Goal: Task Accomplishment & Management: Use online tool/utility

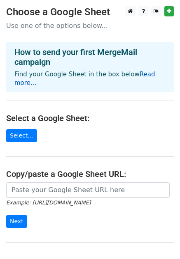
click at [137, 72] on link "Read more..." at bounding box center [84, 79] width 140 height 16
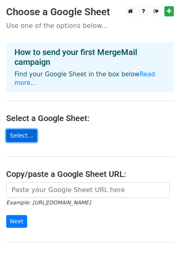
click at [21, 129] on link "Select..." at bounding box center [21, 135] width 31 height 13
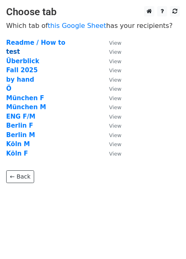
click at [16, 52] on strong "test" at bounding box center [13, 51] width 14 height 7
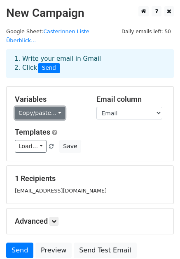
click at [36, 107] on link "Copy/paste..." at bounding box center [40, 113] width 50 height 13
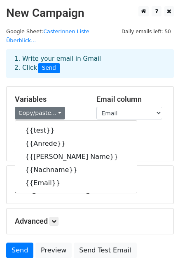
click at [145, 140] on div "Load... No templates saved Save" at bounding box center [90, 146] width 162 height 13
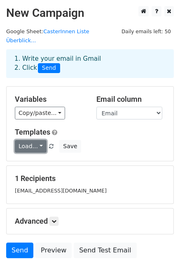
click at [23, 141] on link "Load..." at bounding box center [31, 146] width 32 height 13
drag, startPoint x: 89, startPoint y: 121, endPoint x: 49, endPoint y: 111, distance: 40.9
click at [89, 128] on h5 "Templates" at bounding box center [90, 132] width 150 height 9
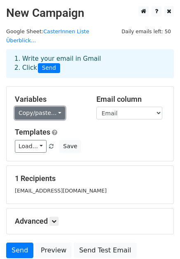
click at [47, 110] on link "Copy/paste..." at bounding box center [40, 113] width 50 height 13
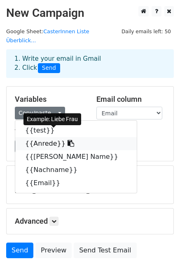
click at [39, 137] on link "{{Anrede}}" at bounding box center [75, 143] width 121 height 13
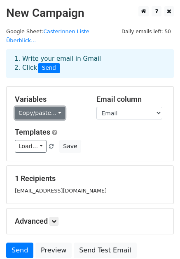
click at [30, 108] on link "Copy/paste..." at bounding box center [40, 113] width 50 height 13
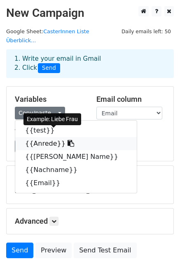
click at [32, 137] on link "{{Anrede}}" at bounding box center [75, 143] width 121 height 13
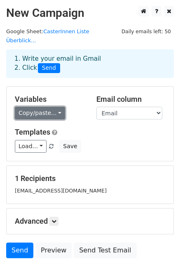
click at [33, 107] on link "Copy/paste..." at bounding box center [40, 113] width 50 height 13
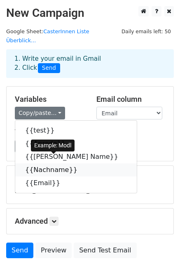
click at [50, 163] on link "{{Nachname}}" at bounding box center [75, 169] width 121 height 13
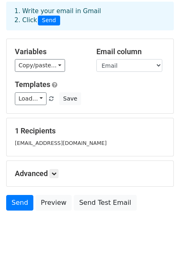
scroll to position [49, 0]
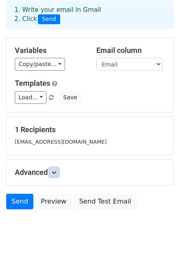
click at [58, 168] on link at bounding box center [53, 172] width 9 height 9
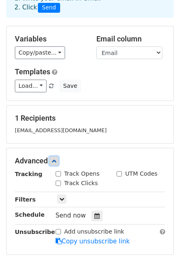
scroll to position [61, 0]
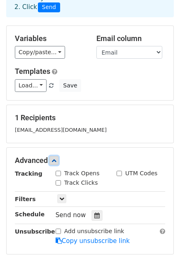
click at [56, 158] on icon at bounding box center [53, 160] width 5 height 5
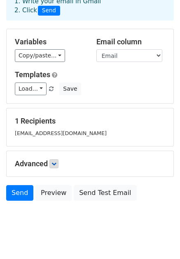
scroll to position [0, 0]
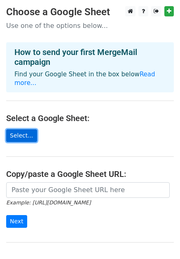
click at [20, 130] on link "Select..." at bounding box center [21, 135] width 31 height 13
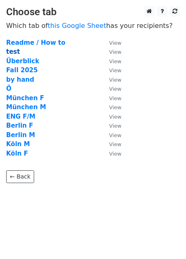
click at [14, 51] on strong "test" at bounding box center [13, 51] width 14 height 7
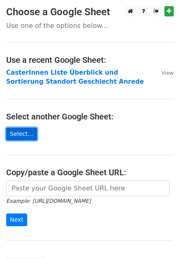
click at [22, 135] on link "Select..." at bounding box center [21, 134] width 31 height 13
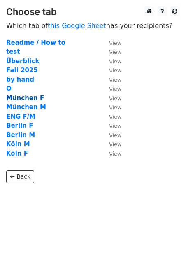
click at [19, 97] on strong "München F" at bounding box center [25, 97] width 38 height 7
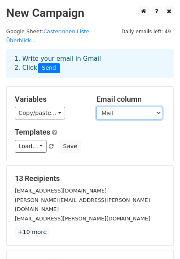
click at [108, 107] on select "MÜNCHEN Anrede ganzer Name Nachname Mail" at bounding box center [129, 113] width 66 height 13
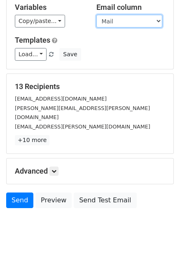
scroll to position [92, 0]
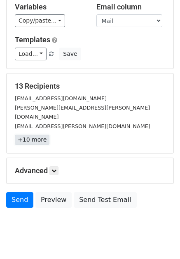
click at [30, 135] on link "+10 more" at bounding box center [32, 140] width 35 height 10
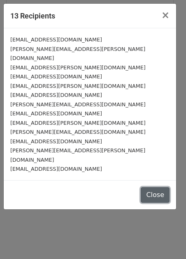
click at [149, 187] on button "Close" at bounding box center [154, 195] width 29 height 16
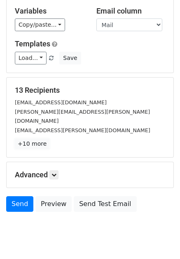
scroll to position [82, 0]
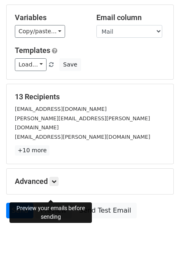
click at [53, 203] on link "Preview" at bounding box center [53, 211] width 36 height 16
click at [55, 203] on link "Preview" at bounding box center [53, 211] width 36 height 16
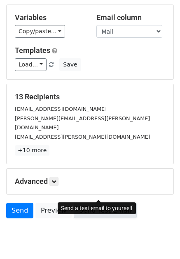
click at [107, 203] on link "Send Test Email" at bounding box center [105, 211] width 62 height 16
click at [98, 203] on link "Send Test Email" at bounding box center [105, 211] width 62 height 16
click at [94, 203] on link "Send Test Email" at bounding box center [105, 211] width 62 height 16
click at [89, 203] on link "Send Test Email" at bounding box center [105, 211] width 62 height 16
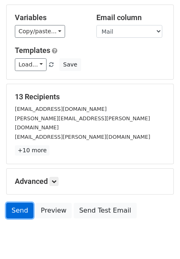
click at [20, 203] on link "Send" at bounding box center [19, 211] width 27 height 16
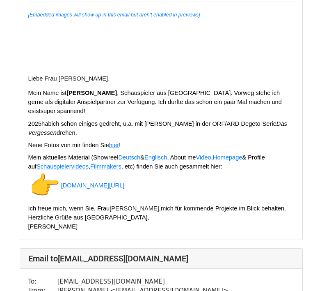
scroll to position [387, 0]
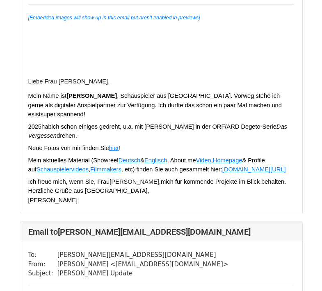
scroll to position [3482, 0]
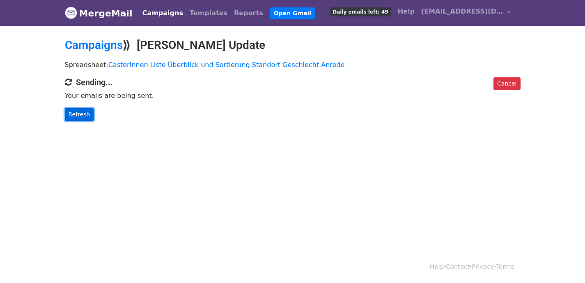
click at [75, 111] on link "Refresh" at bounding box center [79, 114] width 29 height 13
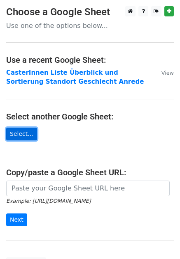
click at [15, 131] on link "Select..." at bounding box center [21, 134] width 31 height 13
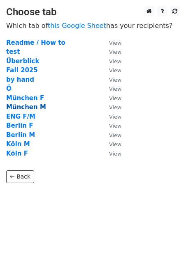
click at [18, 109] on strong "München M" at bounding box center [26, 107] width 40 height 7
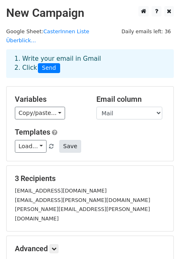
scroll to position [76, 0]
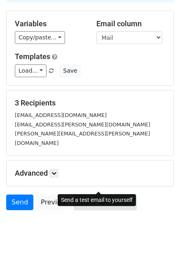
click at [87, 195] on link "Send Test Email" at bounding box center [105, 203] width 62 height 16
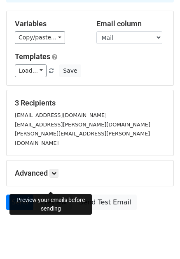
click at [59, 195] on link "Preview" at bounding box center [53, 203] width 36 height 16
click at [50, 195] on link "Preview" at bounding box center [53, 203] width 36 height 16
click at [21, 195] on link "Send" at bounding box center [19, 203] width 27 height 16
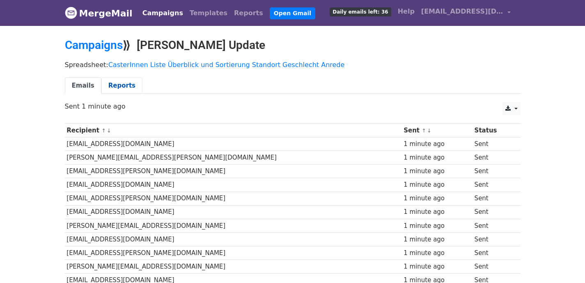
click at [111, 86] on link "Reports" at bounding box center [121, 85] width 41 height 17
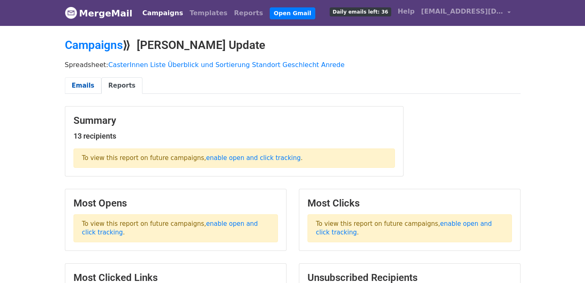
click at [74, 81] on link "Emails" at bounding box center [83, 85] width 37 height 17
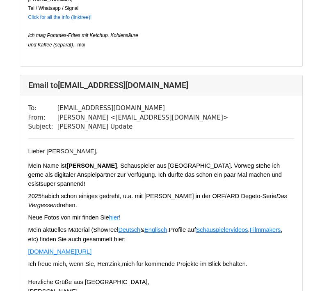
scroll to position [474, 0]
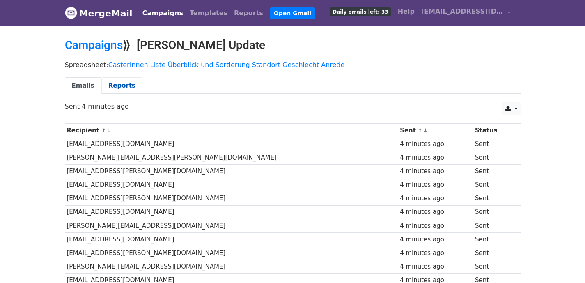
click at [120, 83] on link "Reports" at bounding box center [121, 85] width 41 height 17
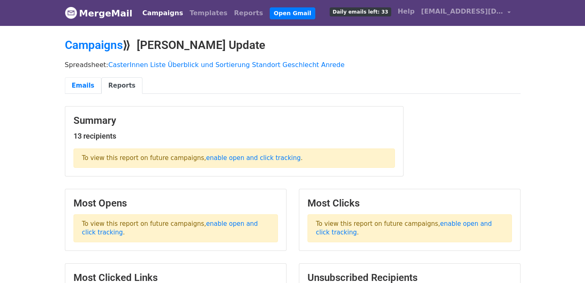
click at [76, 87] on link "Emails" at bounding box center [83, 85] width 37 height 17
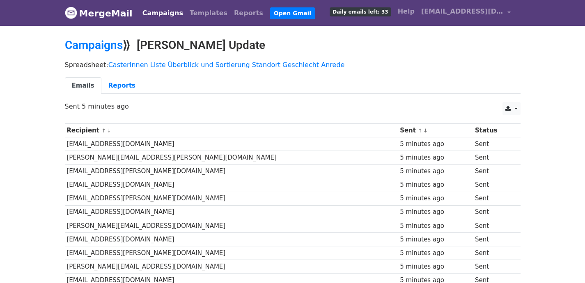
click at [140, 16] on link "Campaigns" at bounding box center [162, 13] width 47 height 16
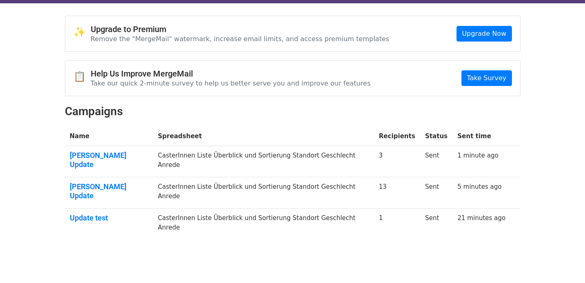
scroll to position [25, 0]
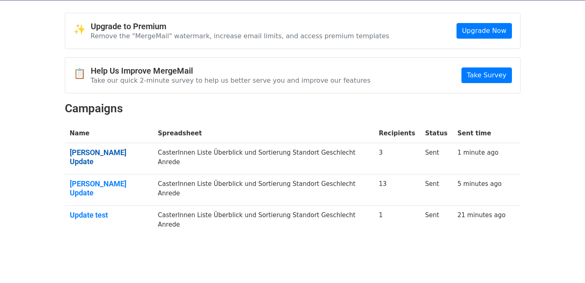
click at [118, 148] on link "[PERSON_NAME] Update" at bounding box center [109, 157] width 78 height 18
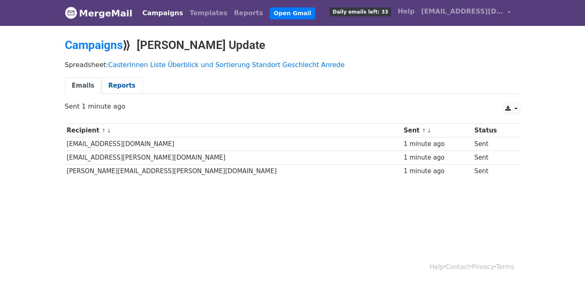
click at [113, 91] on link "Reports" at bounding box center [121, 85] width 41 height 17
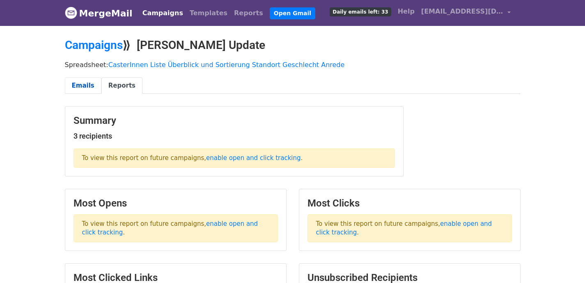
click at [82, 85] on link "Emails" at bounding box center [83, 85] width 37 height 17
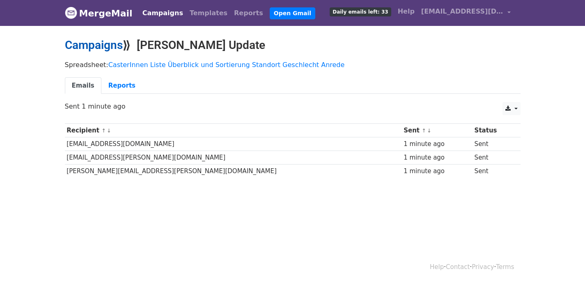
click at [110, 47] on link "Campaigns" at bounding box center [94, 45] width 58 height 14
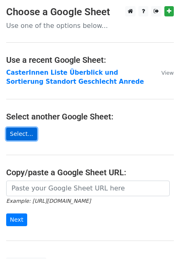
click at [17, 131] on link "Select..." at bounding box center [21, 134] width 31 height 13
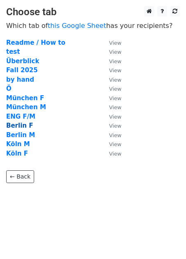
click at [21, 125] on strong "Berlin F" at bounding box center [19, 125] width 27 height 7
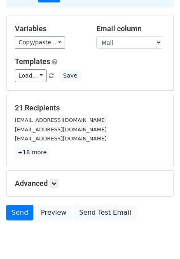
scroll to position [76, 0]
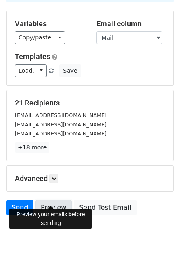
click at [46, 200] on link "Preview" at bounding box center [53, 208] width 36 height 16
click at [43, 205] on link "Preview" at bounding box center [53, 208] width 36 height 16
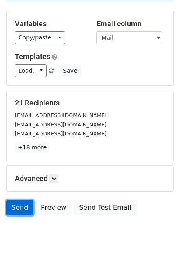
click at [21, 200] on link "Send" at bounding box center [19, 208] width 27 height 16
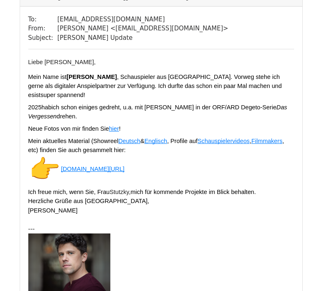
scroll to position [80, 0]
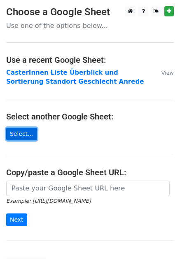
click at [17, 133] on link "Select..." at bounding box center [21, 134] width 31 height 13
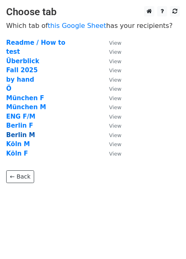
click at [19, 134] on strong "Berlin M" at bounding box center [20, 134] width 29 height 7
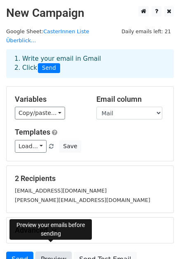
click at [51, 252] on link "Preview" at bounding box center [53, 260] width 36 height 16
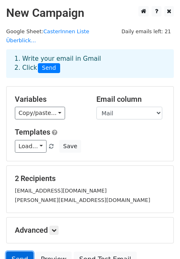
click at [18, 253] on link "Send" at bounding box center [19, 260] width 27 height 16
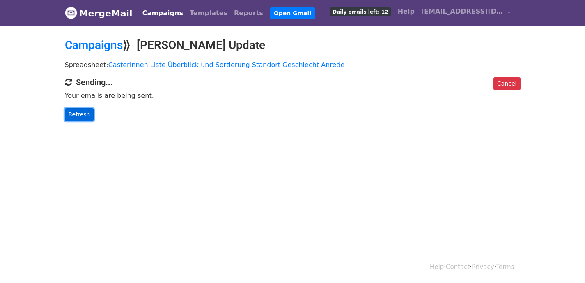
click at [84, 108] on link "Refresh" at bounding box center [79, 114] width 29 height 13
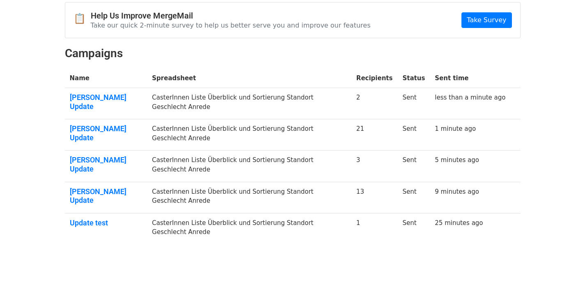
scroll to position [112, 0]
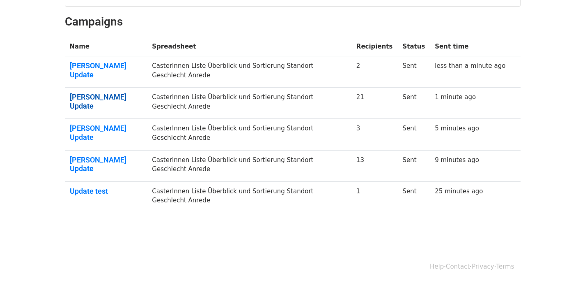
click at [87, 100] on link "Maximilian Modl Update" at bounding box center [106, 101] width 73 height 18
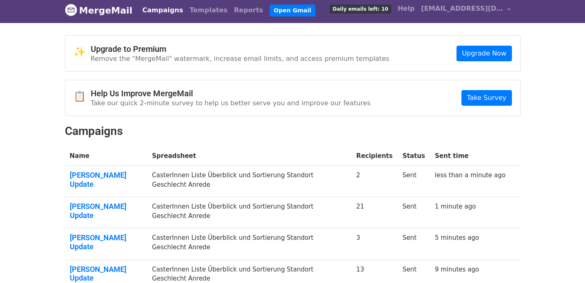
scroll to position [0, 0]
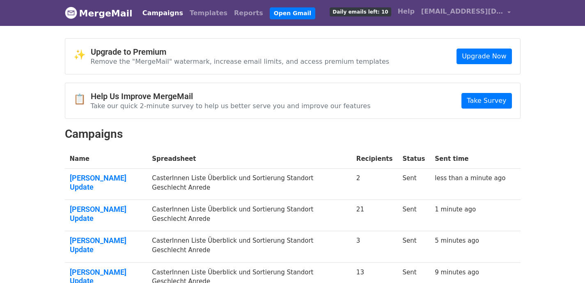
click at [269, 58] on p "Remove the "MergeMail" watermark, increase email limits, and access premium tem…" at bounding box center [240, 61] width 299 height 9
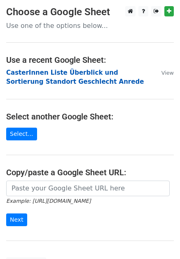
click at [27, 73] on strong "CasterInnen Liste Überblick und Sortierung Standort Geschlecht Anrede" at bounding box center [74, 77] width 137 height 17
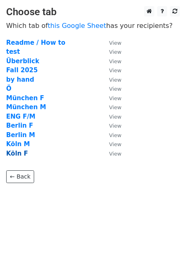
click at [18, 153] on strong "Köln F" at bounding box center [17, 153] width 22 height 7
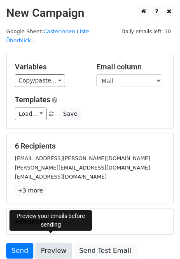
click at [55, 243] on link "Preview" at bounding box center [53, 251] width 36 height 16
click at [55, 245] on link "Preview" at bounding box center [53, 251] width 36 height 16
click at [46, 243] on link "Preview" at bounding box center [53, 251] width 36 height 16
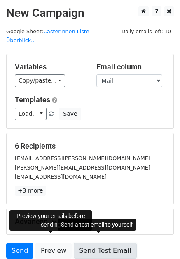
click at [108, 244] on link "Send Test Email" at bounding box center [105, 251] width 62 height 16
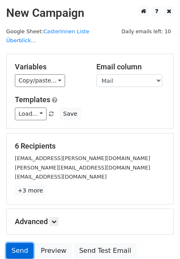
click at [23, 243] on link "Send" at bounding box center [19, 251] width 27 height 16
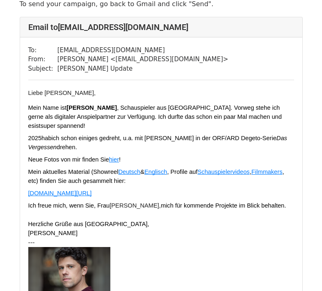
scroll to position [46, 0]
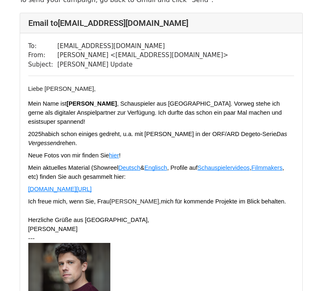
click at [60, 88] on span "Liebe [PERSON_NAME]," at bounding box center [62, 88] width 68 height 7
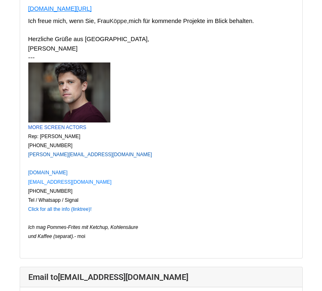
scroll to position [831, 0]
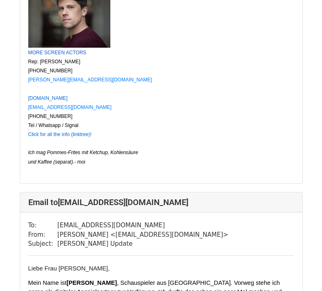
scroll to position [1310, 0]
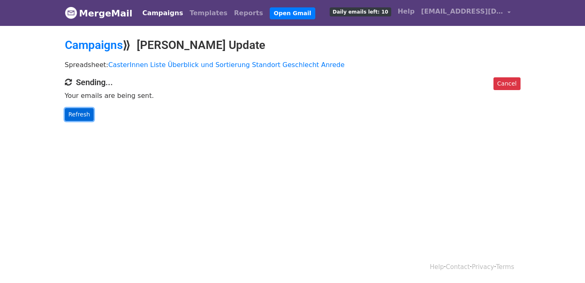
click at [80, 113] on link "Refresh" at bounding box center [79, 114] width 29 height 13
click at [79, 52] on div "Campaigns ⟫ [PERSON_NAME] Update" at bounding box center [293, 47] width 468 height 18
click at [81, 48] on link "Campaigns" at bounding box center [94, 45] width 58 height 14
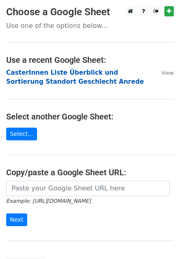
click at [33, 70] on strong "CasterInnen Liste Überblick und Sortierung Standort Geschlecht Anrede" at bounding box center [74, 77] width 137 height 17
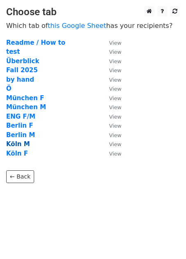
click at [19, 144] on strong "Köln M" at bounding box center [18, 143] width 24 height 7
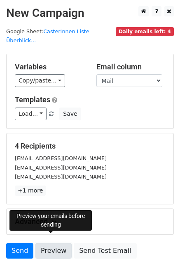
click at [60, 245] on link "Preview" at bounding box center [53, 251] width 36 height 16
click at [51, 245] on link "Preview" at bounding box center [53, 251] width 36 height 16
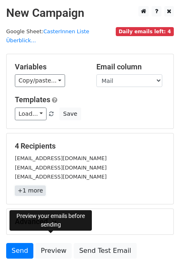
click at [35, 186] on link "+1 more" at bounding box center [30, 191] width 31 height 10
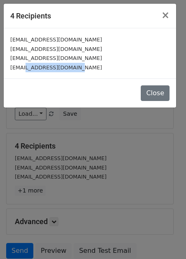
drag, startPoint x: 21, startPoint y: 69, endPoint x: 72, endPoint y: 71, distance: 51.4
click at [72, 71] on div "[EMAIL_ADDRESS][DOMAIN_NAME]" at bounding box center [89, 67] width 159 height 9
click at [76, 59] on div "[EMAIL_ADDRESS][DOMAIN_NAME]" at bounding box center [89, 57] width 159 height 9
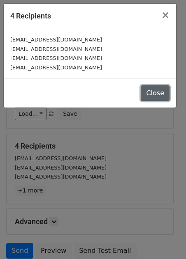
click at [150, 94] on button "Close" at bounding box center [154, 93] width 29 height 16
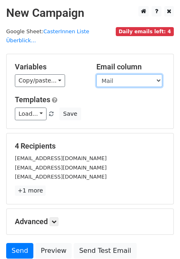
click at [136, 74] on select "Köln MALE Anrede ganzer Name Nachname Mail" at bounding box center [129, 80] width 66 height 13
click at [96, 74] on select "Köln MALE Anrede ganzer Name Nachname Mail" at bounding box center [129, 80] width 66 height 13
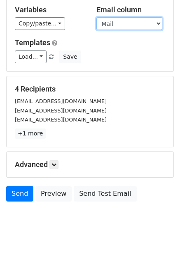
scroll to position [60, 0]
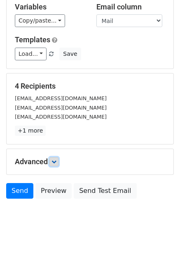
click at [54, 159] on icon at bounding box center [53, 161] width 5 height 5
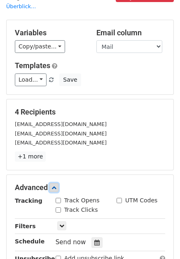
scroll to position [0, 0]
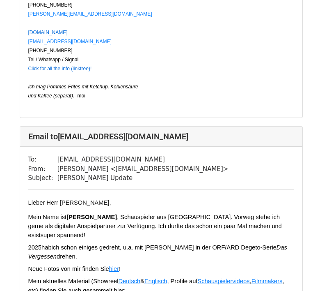
scroll to position [1374, 0]
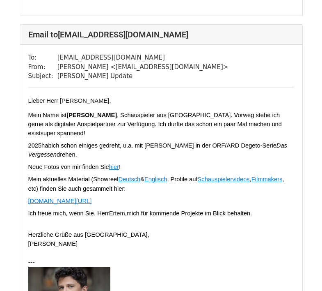
click at [46, 127] on span ", Schauspieler aus Wien. Vorweg stehe ich gerne als digitaler Anspielpartner zu…" at bounding box center [155, 124] width 255 height 25
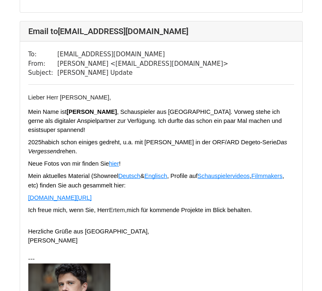
scroll to position [1378, 0]
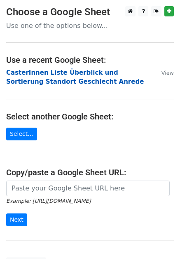
click at [20, 83] on strong "CasterInnen Liste Überblick und Sortierung Standort Geschlecht Anrede" at bounding box center [74, 77] width 137 height 17
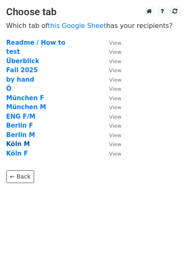
click at [16, 145] on strong "Köln M" at bounding box center [18, 143] width 24 height 7
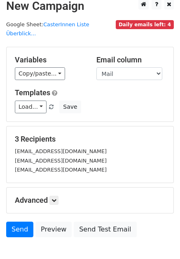
scroll to position [7, 0]
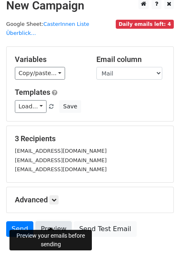
drag, startPoint x: 48, startPoint y: 223, endPoint x: 38, endPoint y: 223, distance: 10.7
click at [48, 223] on link "Preview" at bounding box center [53, 229] width 36 height 16
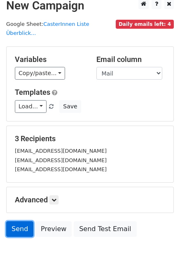
click at [22, 221] on link "Send" at bounding box center [19, 229] width 27 height 16
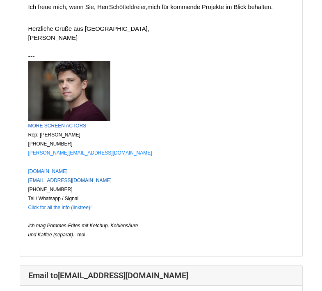
scroll to position [958, 0]
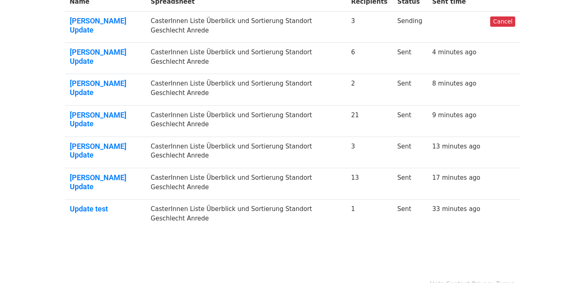
scroll to position [175, 0]
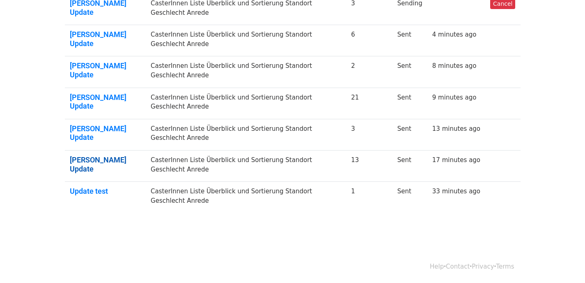
click at [76, 171] on link "Maximilian Modl Update" at bounding box center [105, 164] width 71 height 18
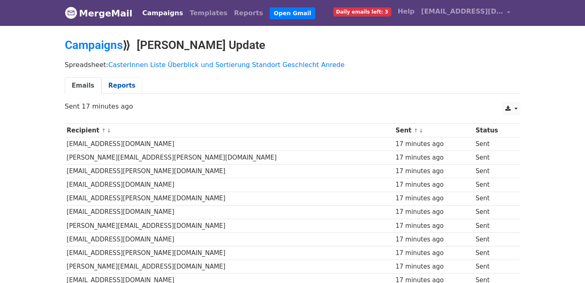
click at [124, 91] on link "Reports" at bounding box center [121, 85] width 41 height 17
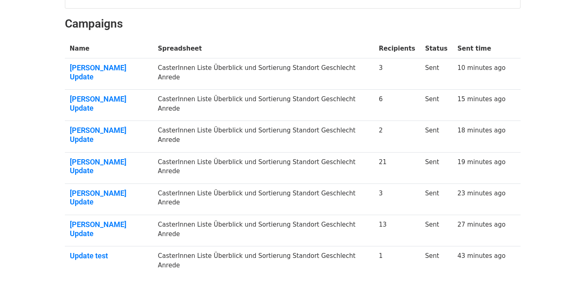
scroll to position [113, 0]
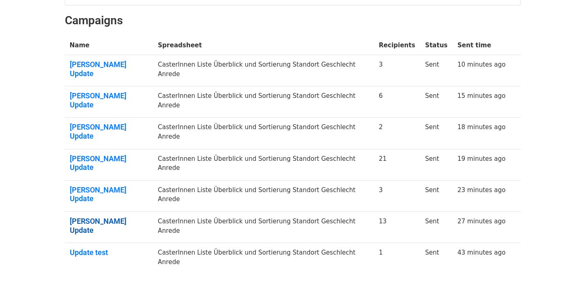
click at [91, 216] on link "Maximilian Modl Update" at bounding box center [109, 225] width 78 height 18
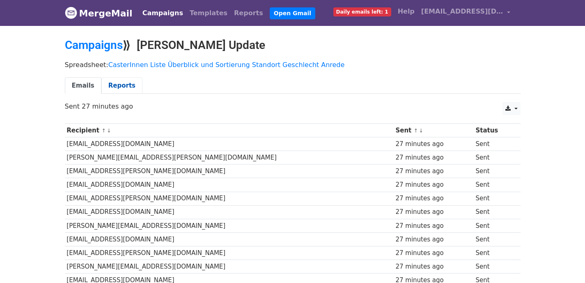
click at [117, 79] on link "Reports" at bounding box center [121, 85] width 41 height 17
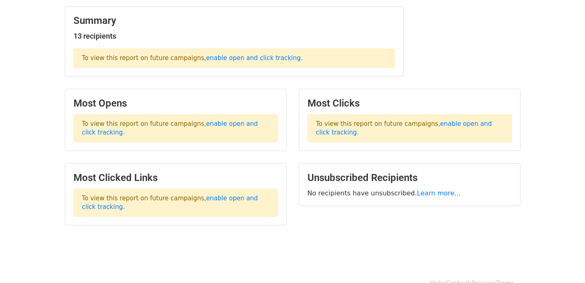
scroll to position [117, 0]
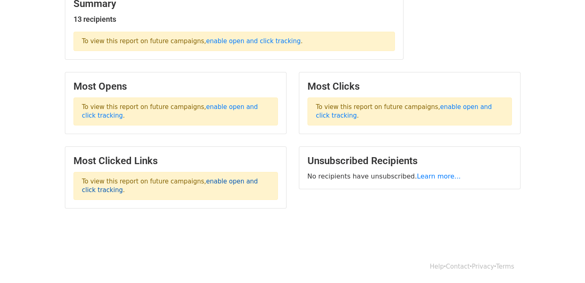
click at [216, 180] on link "enable open and click tracking" at bounding box center [170, 185] width 176 height 16
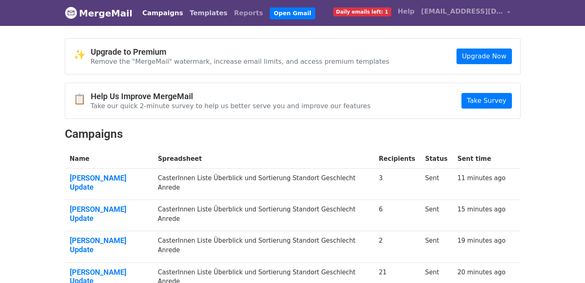
click at [186, 13] on link "Templates" at bounding box center [208, 13] width 44 height 16
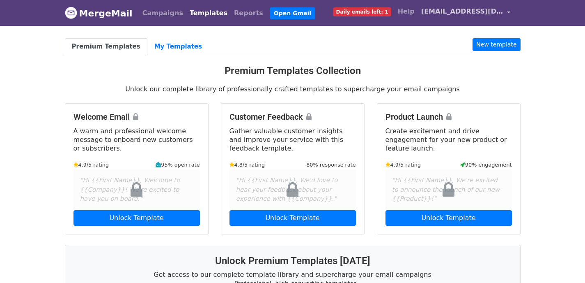
click at [444, 13] on span "[EMAIL_ADDRESS][DOMAIN_NAME]" at bounding box center [462, 12] width 82 height 10
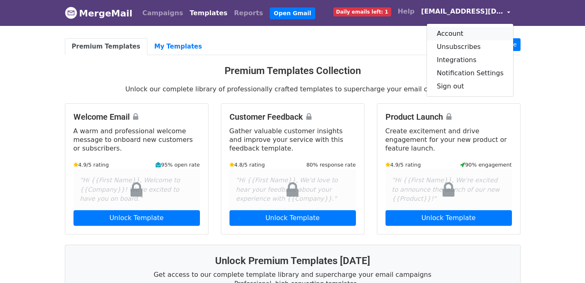
click at [450, 37] on link "Account" at bounding box center [470, 33] width 87 height 13
